Goal: Task Accomplishment & Management: Use online tool/utility

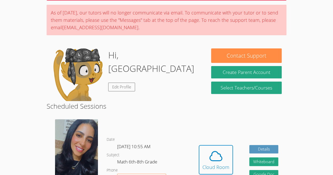
scroll to position [56, 0]
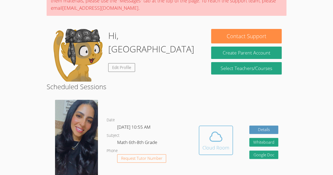
click at [221, 148] on div "Cloud Room" at bounding box center [216, 147] width 27 height 7
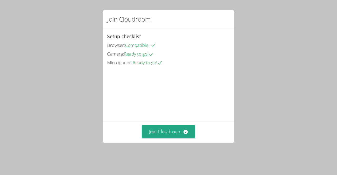
click at [321, 50] on div "Join Cloudroom Setup checklist Browser: Compatible Camera: Ready to go! Microph…" at bounding box center [168, 87] width 337 height 175
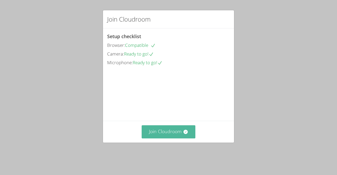
click at [180, 136] on button "Join Cloudroom" at bounding box center [169, 131] width 54 height 13
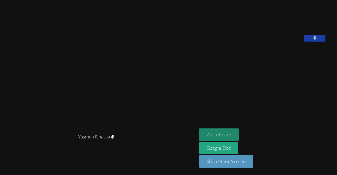
click at [236, 135] on button "Whiteboard" at bounding box center [219, 135] width 40 height 12
